Goal: Task Accomplishment & Management: Use online tool/utility

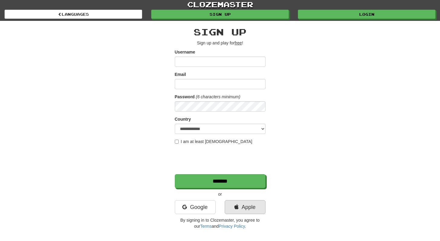
scroll to position [1, 0]
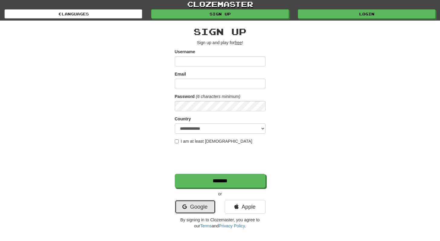
click at [215, 210] on link "Google" at bounding box center [195, 207] width 41 height 14
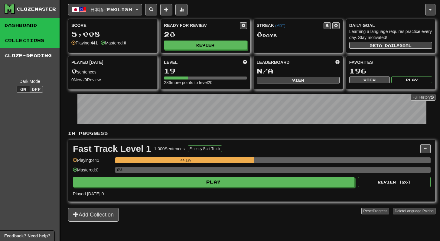
click at [41, 36] on link "Collections" at bounding box center [30, 40] width 60 height 15
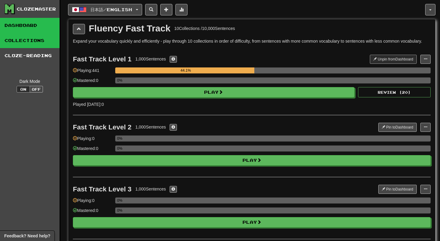
click at [41, 25] on link "Dashboard" at bounding box center [30, 25] width 60 height 15
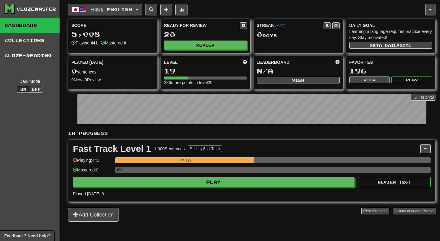
click at [130, 12] on span "日本語 / English" at bounding box center [112, 9] width 42 height 5
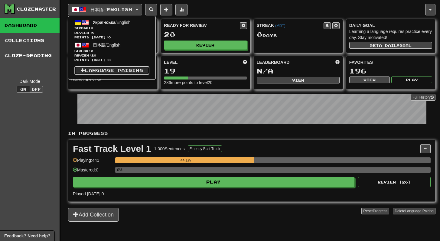
click at [115, 68] on link "Language Pairing" at bounding box center [111, 70] width 75 height 8
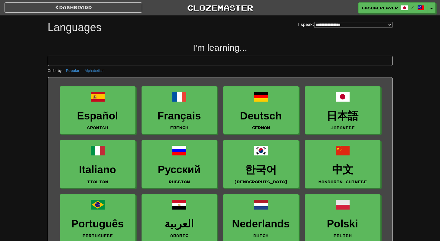
select select "*******"
